Goal: Task Accomplishment & Management: Manage account settings

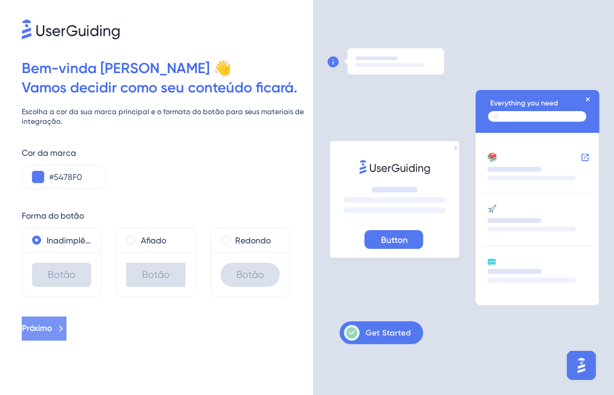
click at [52, 331] on span "Próximo" at bounding box center [37, 329] width 30 height 15
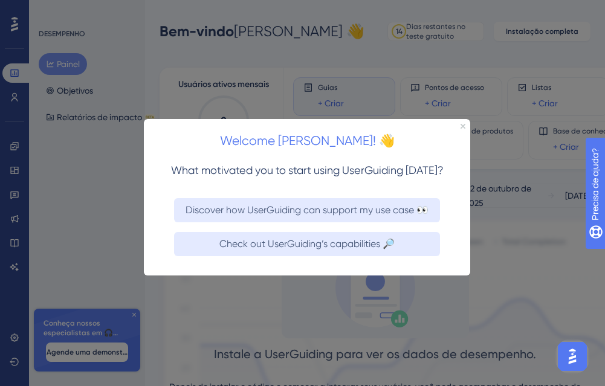
click at [460, 123] on div "Welcome [PERSON_NAME]! 👋" at bounding box center [307, 137] width 326 height 37
click at [461, 126] on icon "Close Preview" at bounding box center [463, 126] width 5 height 5
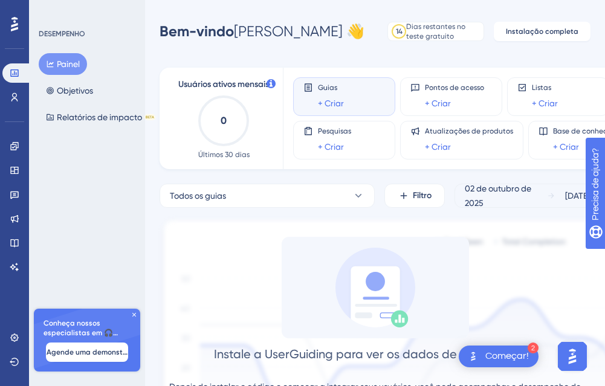
click at [15, 21] on icon at bounding box center [14, 24] width 7 height 15
click at [16, 93] on icon at bounding box center [15, 98] width 10 height 10
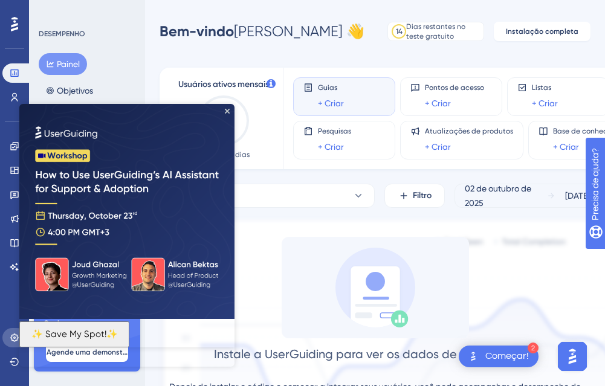
click at [15, 334] on icon at bounding box center [15, 338] width 10 height 10
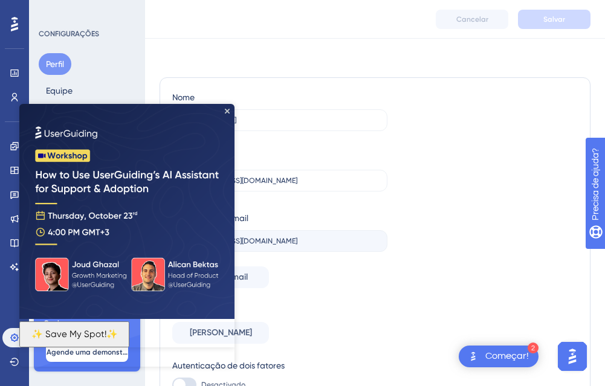
scroll to position [58, 0]
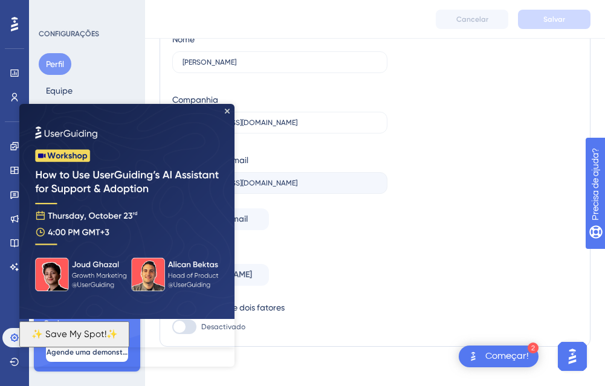
click at [346, 260] on div "Senha Alterar senha" at bounding box center [279, 265] width 215 height 41
click at [226, 112] on icon "Close Preview" at bounding box center [227, 111] width 5 height 5
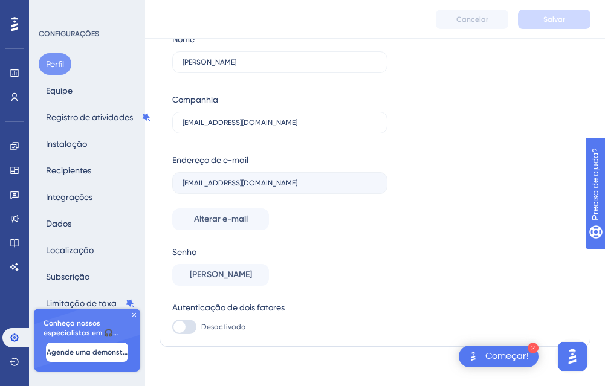
scroll to position [0, 0]
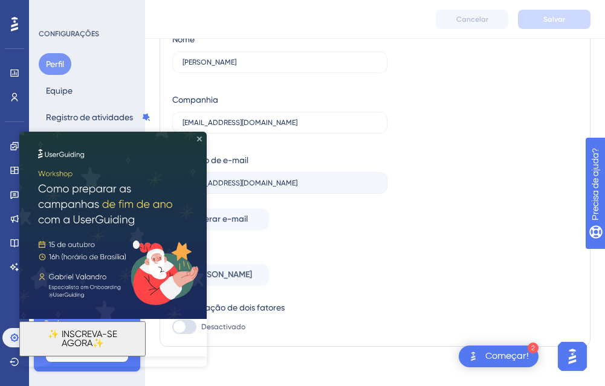
click at [198, 138] on icon "Close Preview" at bounding box center [199, 139] width 5 height 5
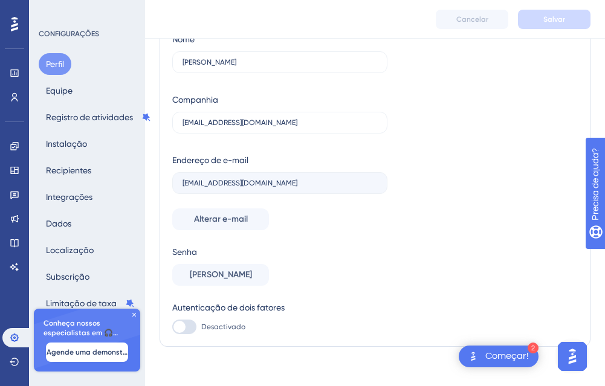
click at [133, 317] on icon at bounding box center [134, 314] width 7 height 7
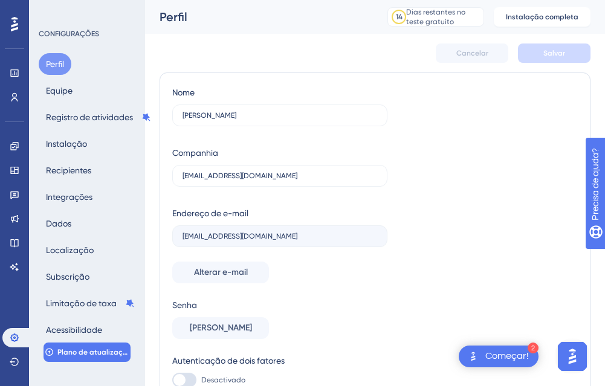
click at [57, 57] on button "Perfil" at bounding box center [55, 64] width 33 height 22
click at [61, 30] on div "CONFIGURAÇÕES" at bounding box center [88, 34] width 98 height 10
drag, startPoint x: 61, startPoint y: 30, endPoint x: 52, endPoint y: 59, distance: 30.4
click at [52, 59] on button "Perfil" at bounding box center [55, 64] width 33 height 22
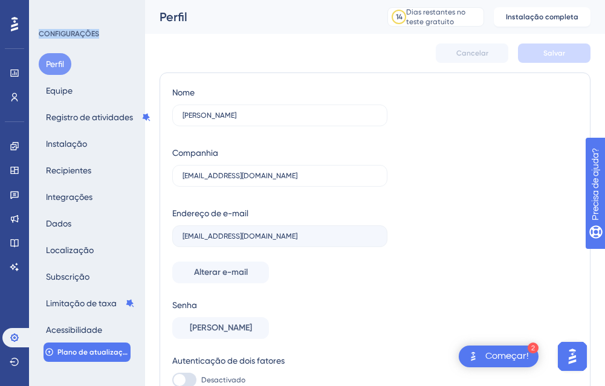
click at [52, 59] on button "Perfil" at bounding box center [55, 64] width 33 height 22
click at [64, 146] on button "Instalação" at bounding box center [67, 144] width 56 height 22
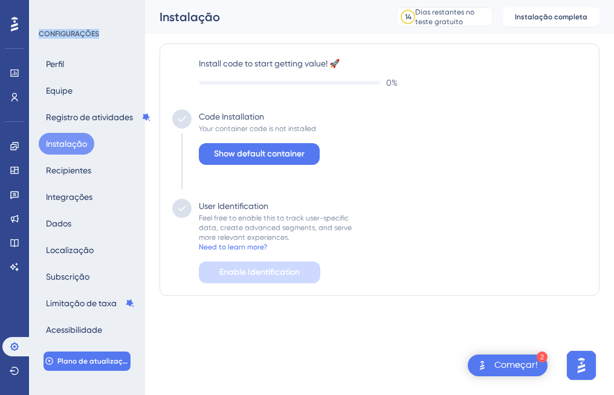
click at [64, 146] on button "Instalação" at bounding box center [67, 144] width 56 height 22
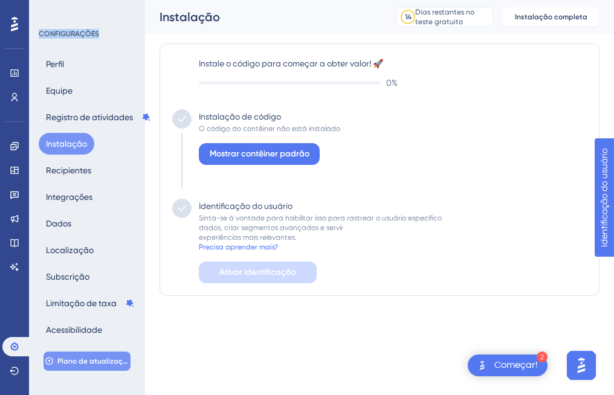
click at [84, 363] on span "Plano de atualização" at bounding box center [93, 362] width 72 height 10
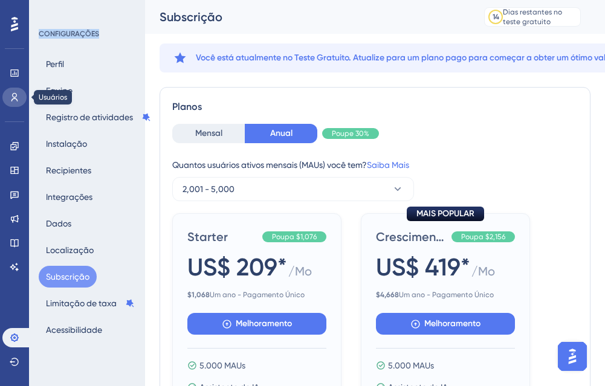
click at [18, 103] on link at bounding box center [14, 97] width 24 height 19
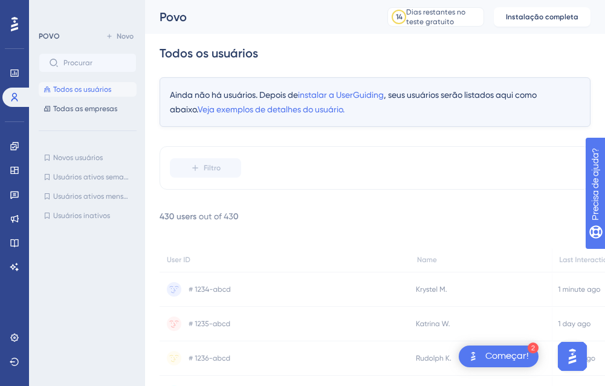
click at [578, 363] on img "Abra o AI Assistant Launcher" at bounding box center [573, 357] width 22 height 22
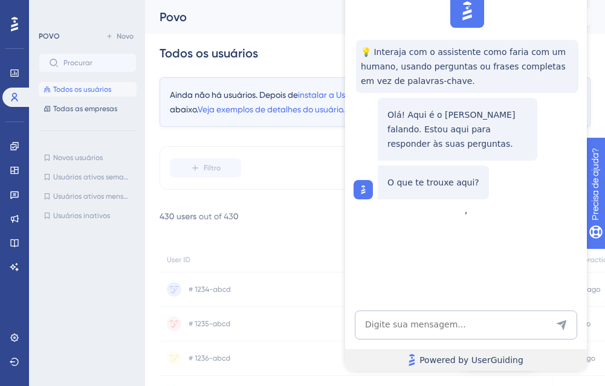
click at [571, 357] on link "Powered by UserGuiding" at bounding box center [466, 360] width 242 height 22
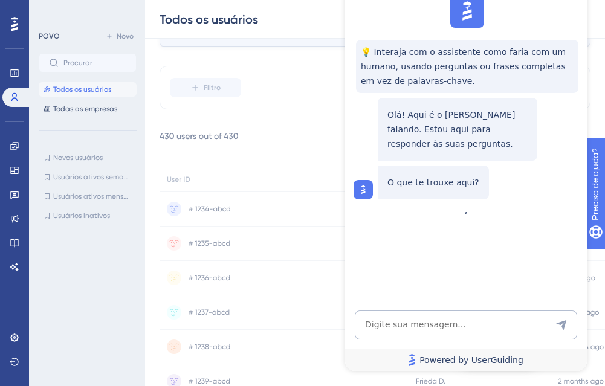
scroll to position [27, 0]
